Goal: Information Seeking & Learning: Check status

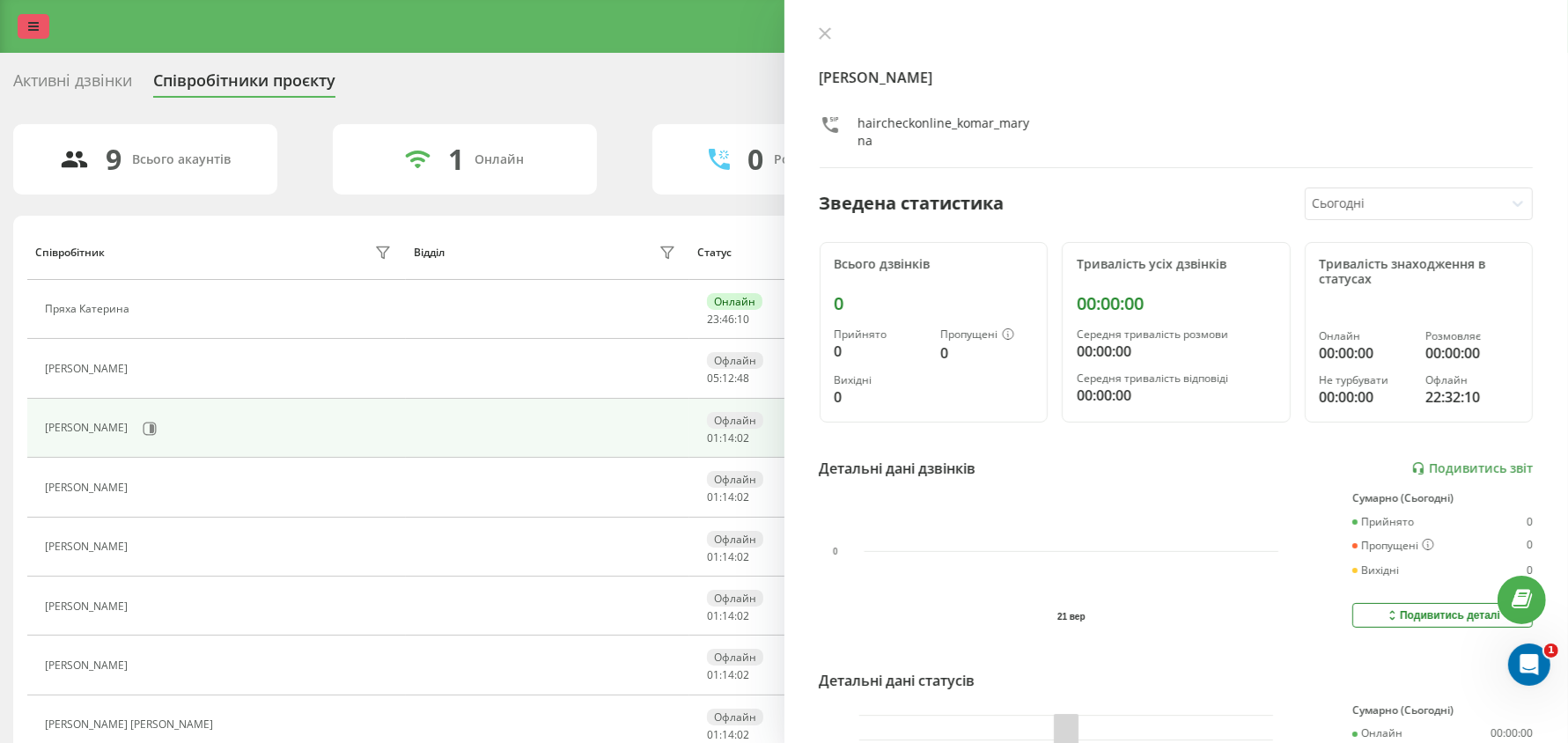
click at [32, 28] on icon at bounding box center [33, 26] width 11 height 12
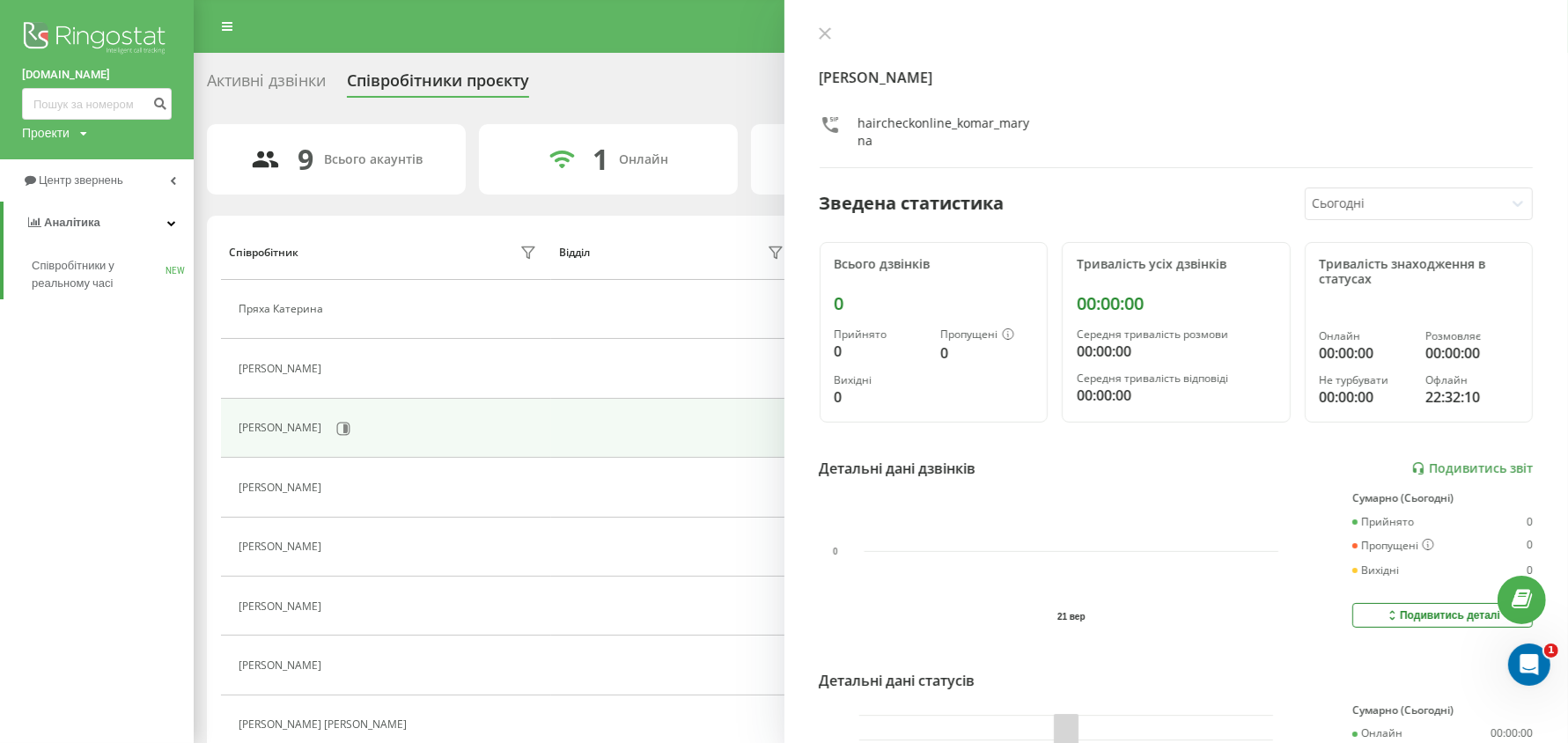
click at [32, 28] on img at bounding box center [96, 40] width 150 height 44
click at [72, 181] on span "Центр звернень" at bounding box center [83, 179] width 90 height 13
click at [90, 224] on span "Журнал дзвінків" at bounding box center [78, 224] width 93 height 18
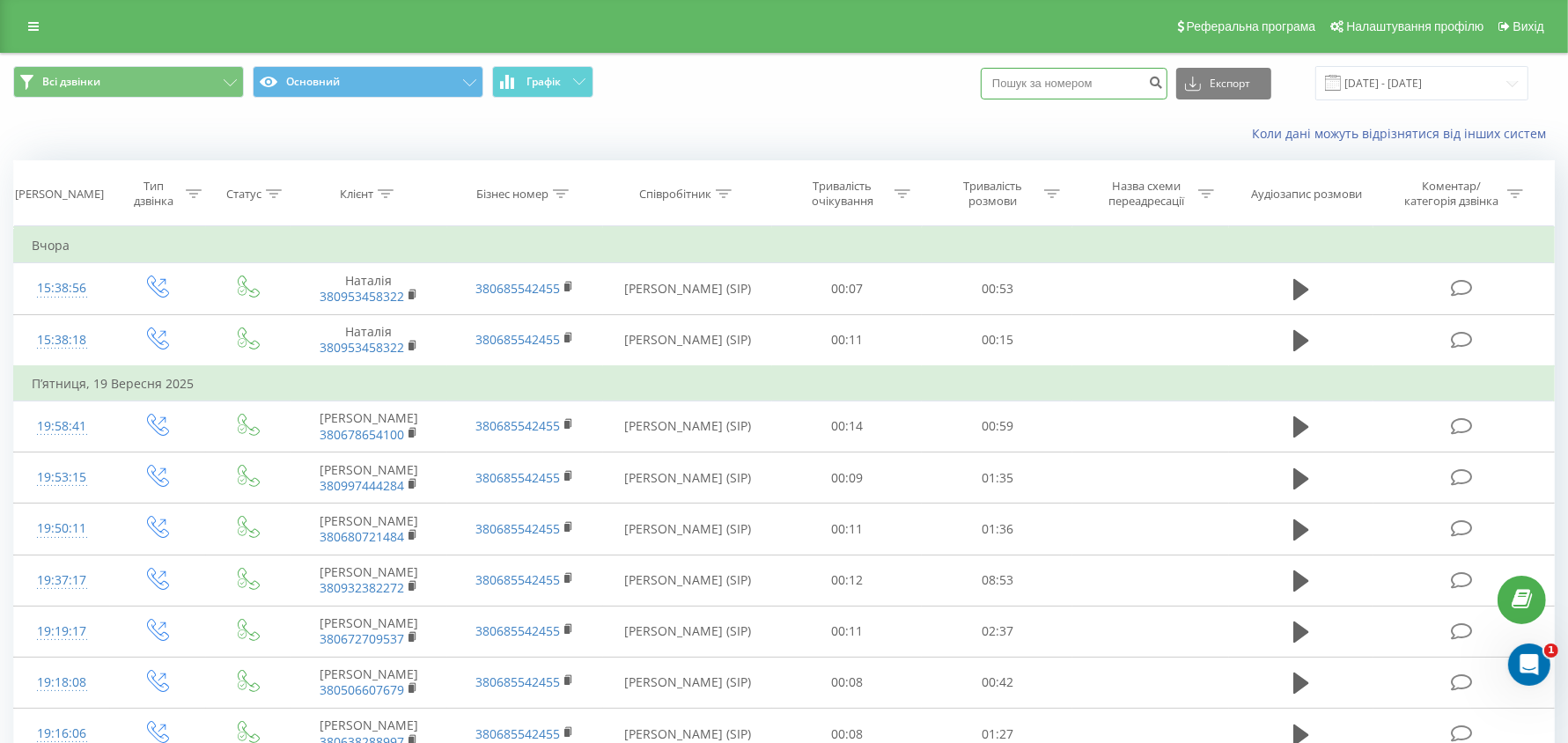
click at [1092, 80] on input at bounding box center [1073, 83] width 186 height 32
paste input "380 66 121-85-80"
type input "380661218580"
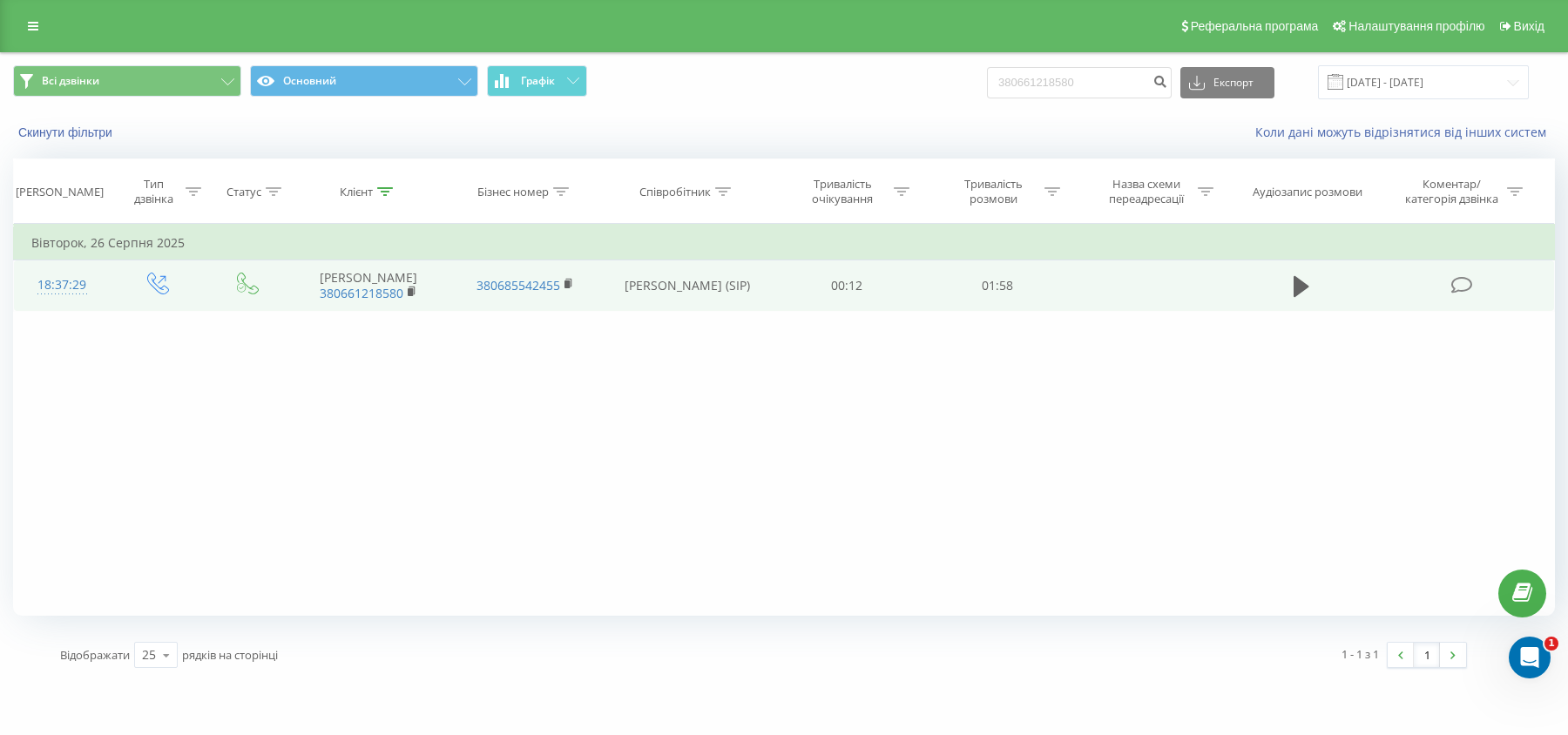
click at [1281, 279] on td at bounding box center [1300, 286] width 144 height 51
click at [1290, 285] on button at bounding box center [1301, 286] width 26 height 26
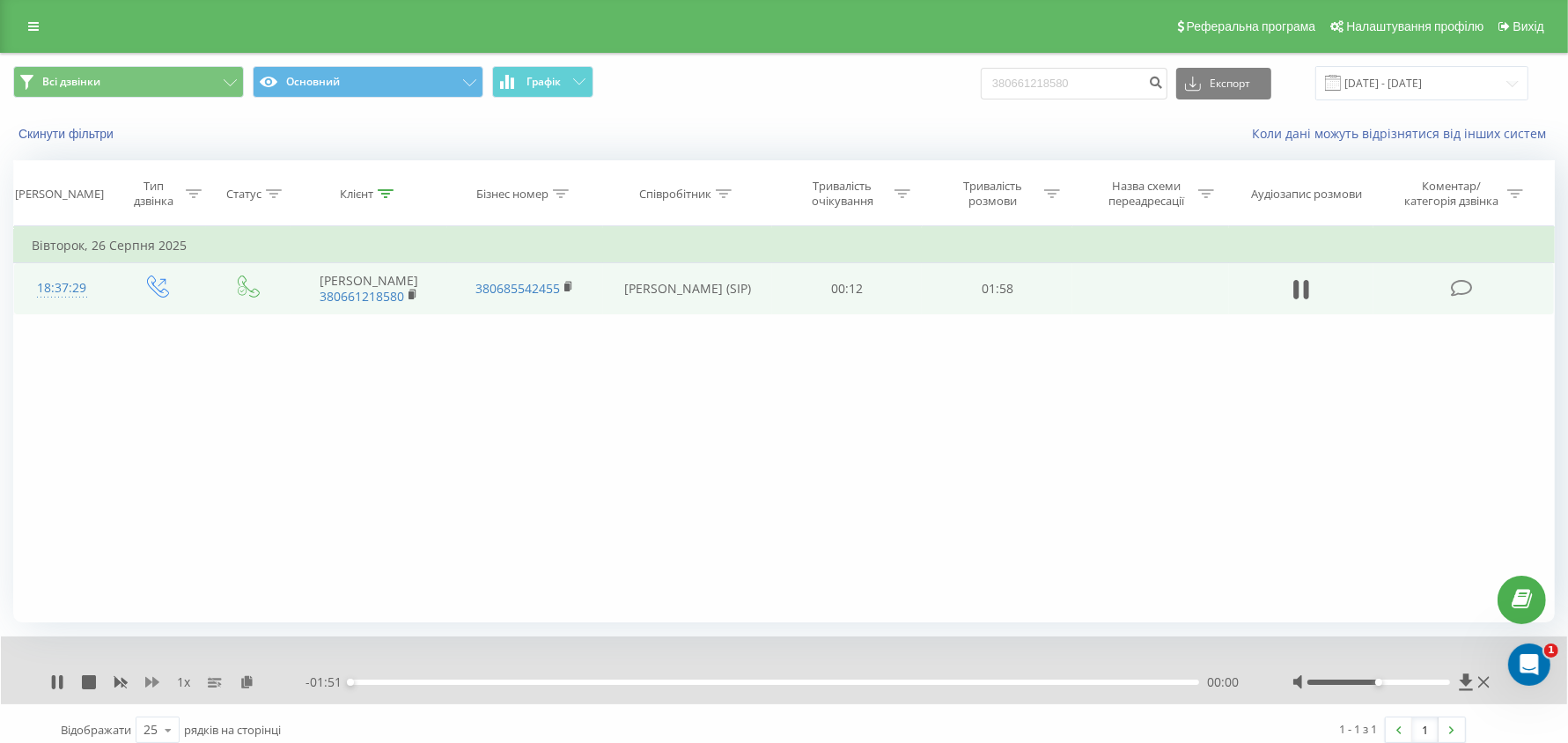
click at [159, 678] on icon at bounding box center [153, 682] width 14 height 14
click at [160, 678] on div "1.25 x" at bounding box center [178, 682] width 256 height 18
click at [157, 679] on icon at bounding box center [153, 682] width 14 height 14
click at [146, 681] on icon at bounding box center [153, 682] width 14 height 11
